Goal: Navigation & Orientation: Find specific page/section

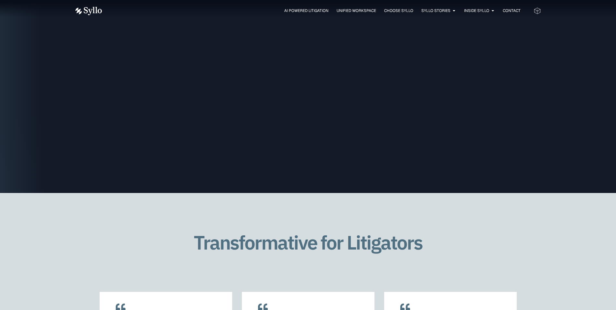
scroll to position [1293, 0]
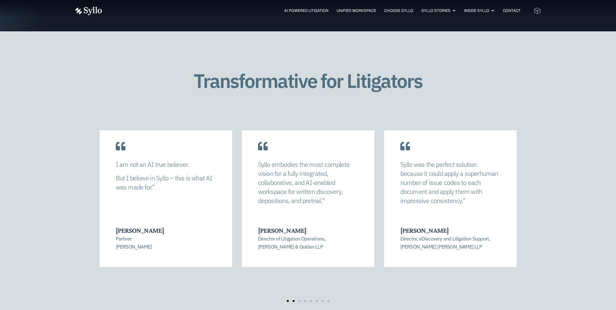
click at [293, 300] on span "Go to slide 2" at bounding box center [294, 301] width 2 height 2
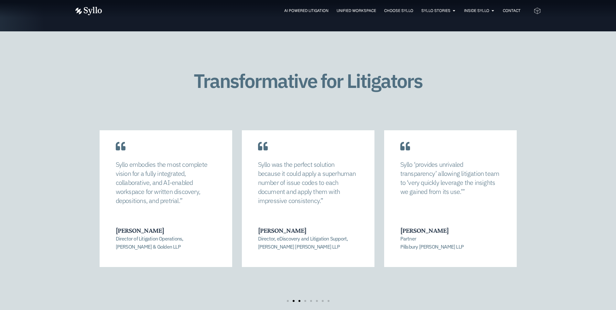
click at [299, 300] on span "Go to slide 3" at bounding box center [299, 301] width 2 height 2
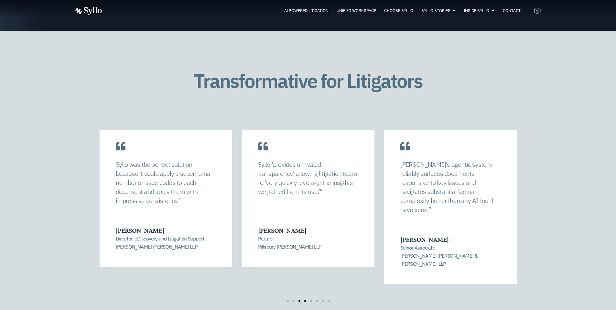
click at [306, 300] on span "Go to slide 4" at bounding box center [305, 301] width 2 height 2
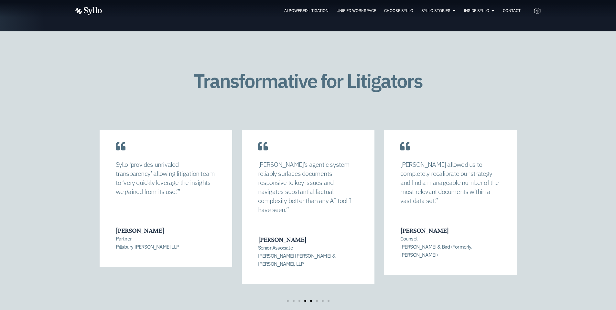
click at [310, 300] on span "Go to slide 5" at bounding box center [311, 301] width 2 height 2
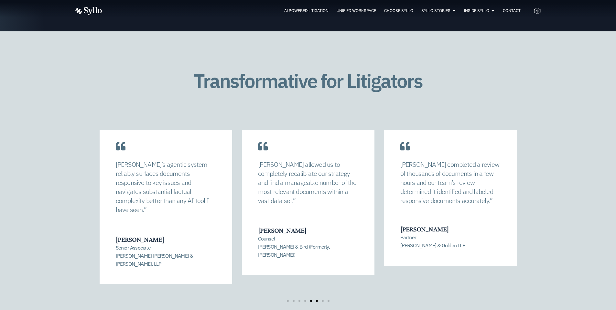
click at [316, 300] on span "Go to slide 6" at bounding box center [317, 301] width 2 height 2
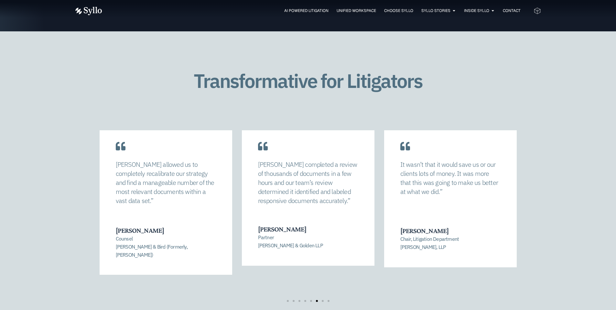
click at [323, 286] on div "[PERSON_NAME] allowed us to completely recalibrate our strategy and find a mana…" at bounding box center [308, 216] width 466 height 198
click at [322, 300] on span "Go to slide 7" at bounding box center [323, 301] width 2 height 2
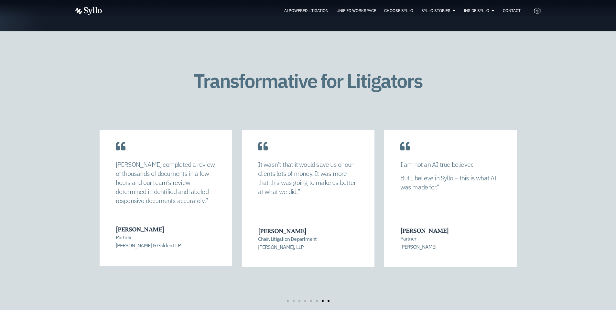
click at [328, 300] on span "Go to slide 8" at bounding box center [329, 301] width 2 height 2
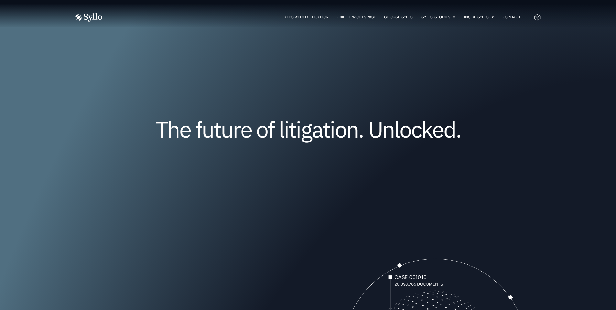
click at [339, 18] on span "Unified Workspace" at bounding box center [356, 17] width 39 height 6
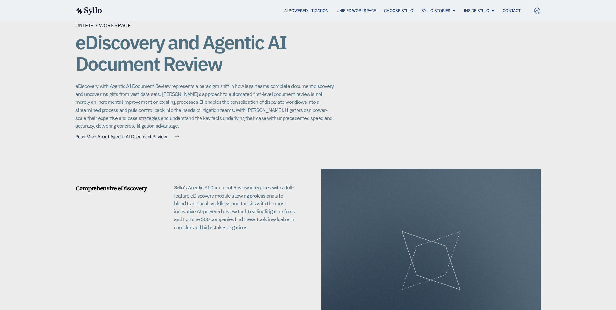
scroll to position [517, 0]
